Goal: Navigation & Orientation: Find specific page/section

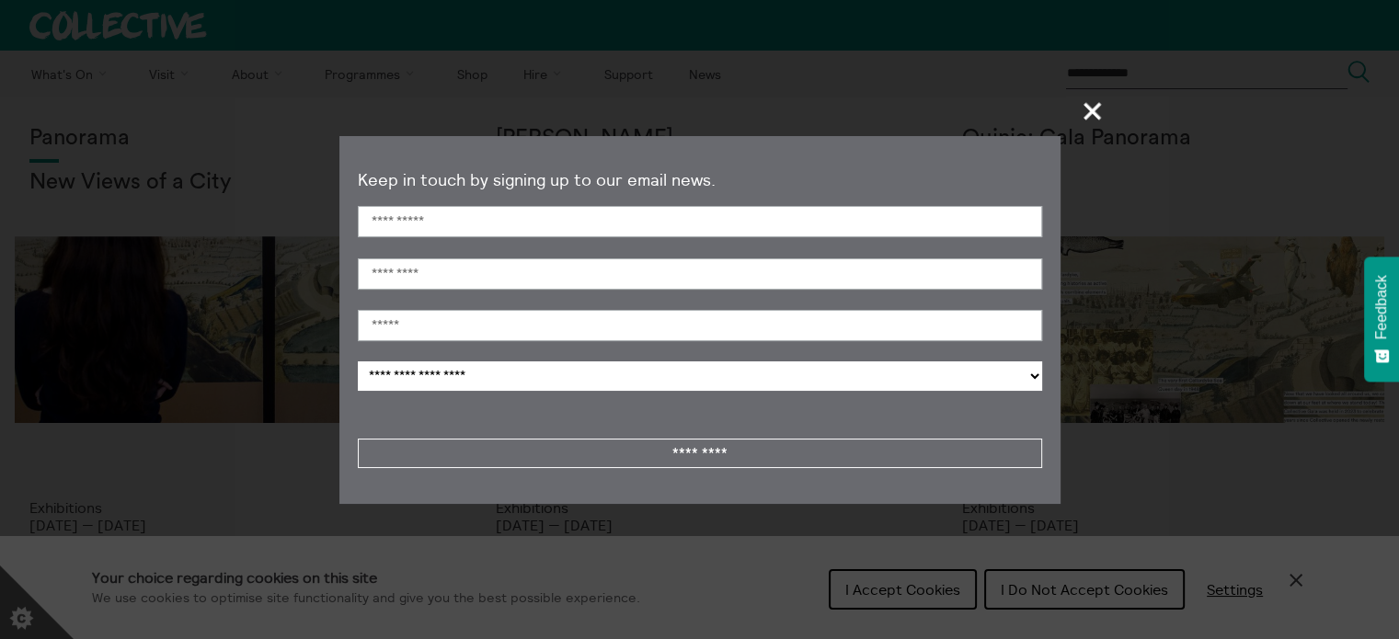
click at [1086, 109] on span "+" at bounding box center [1093, 111] width 54 height 54
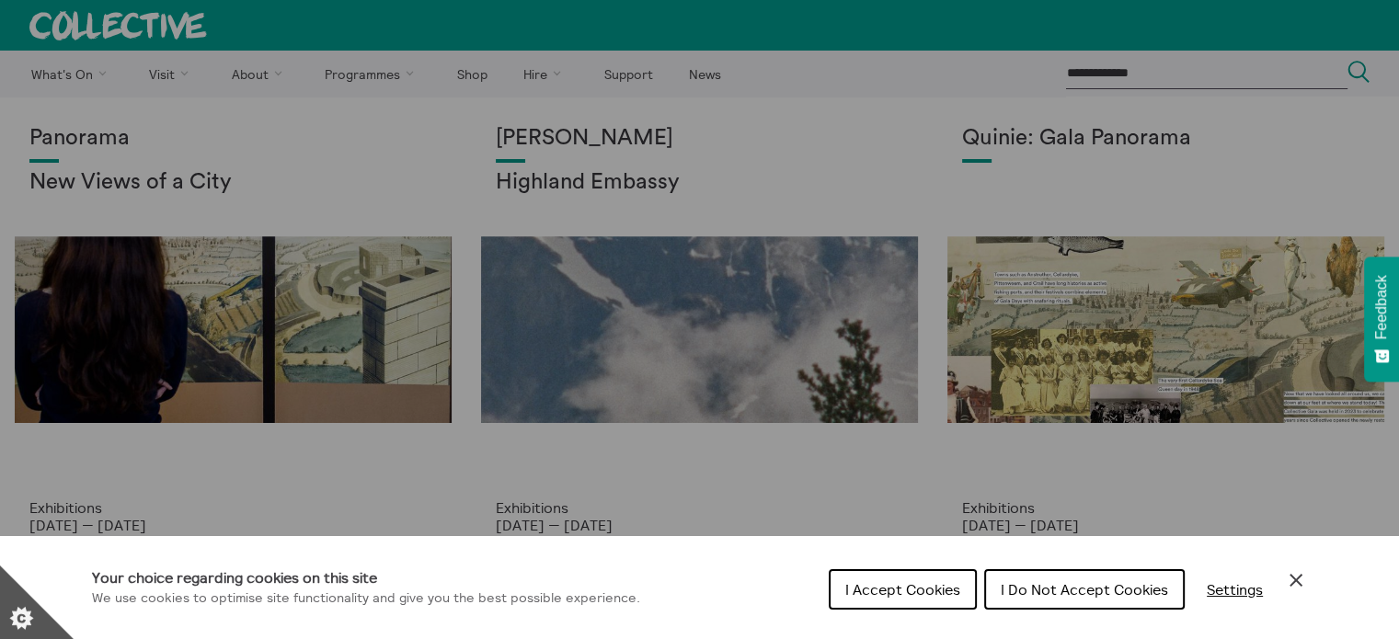
click at [1082, 592] on span "I Do Not Accept Cookies" at bounding box center [1084, 589] width 167 height 18
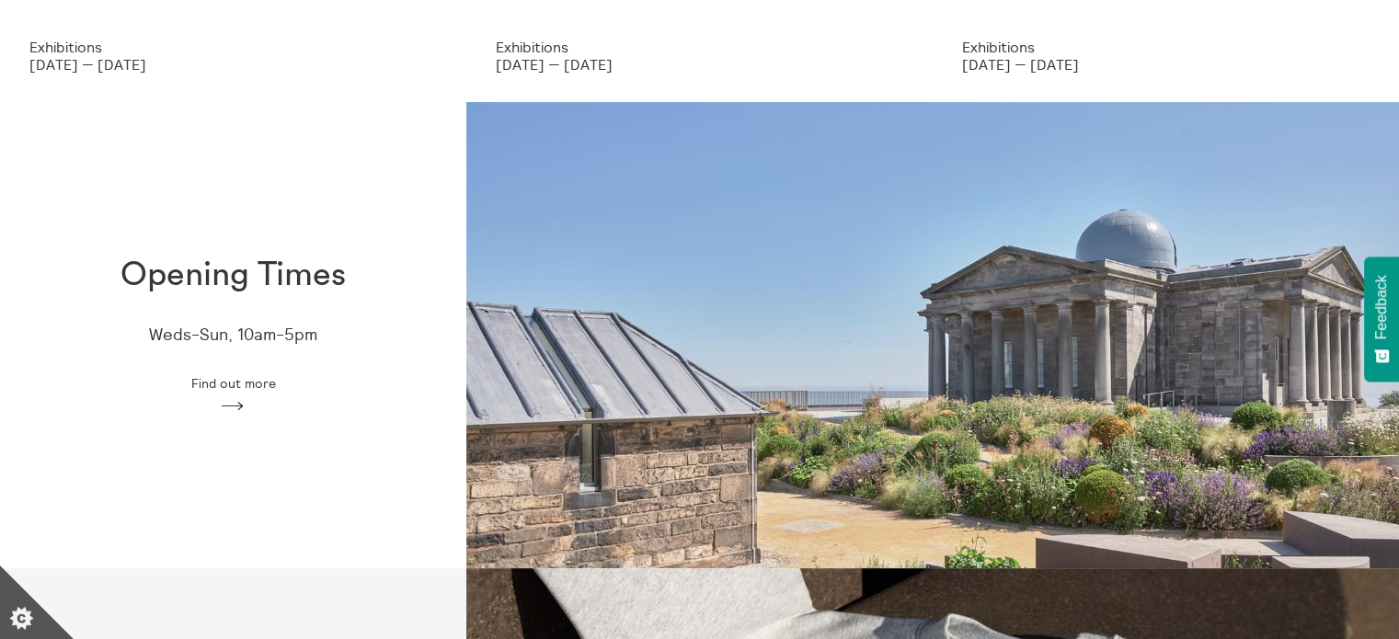
scroll to position [460, 0]
click at [243, 404] on icon "Arrow" at bounding box center [232, 407] width 29 height 17
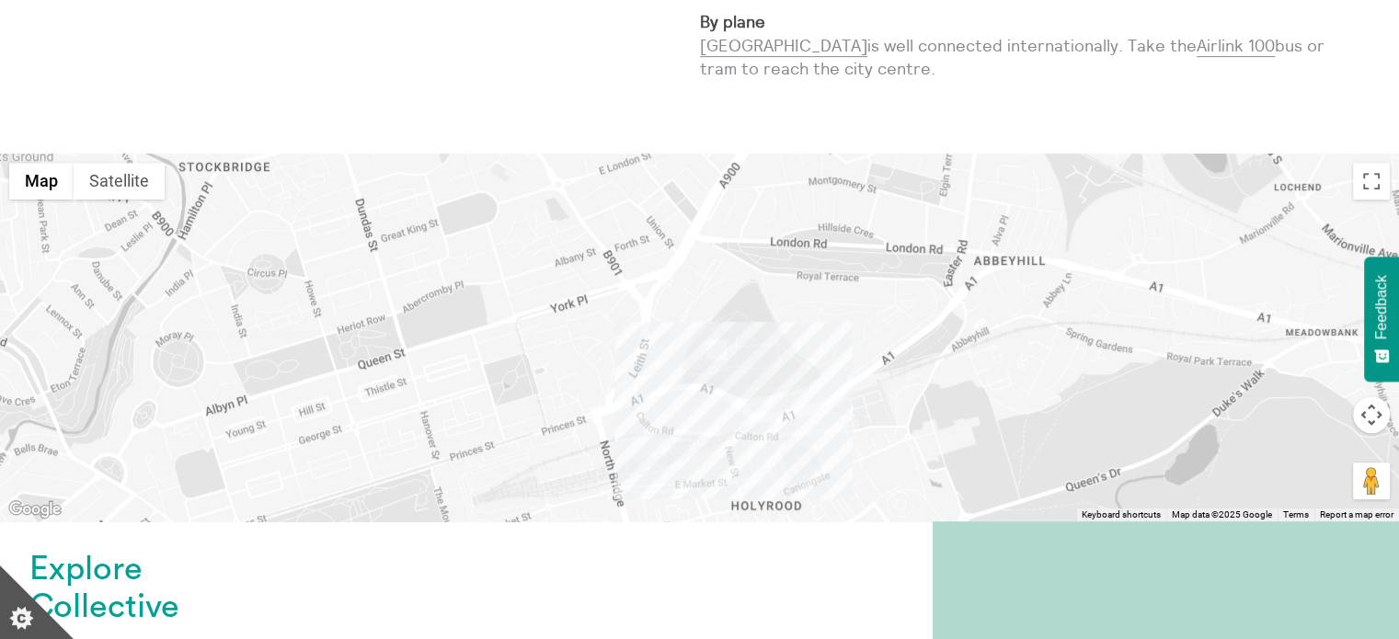
scroll to position [1061, 0]
